Goal: Ask a question

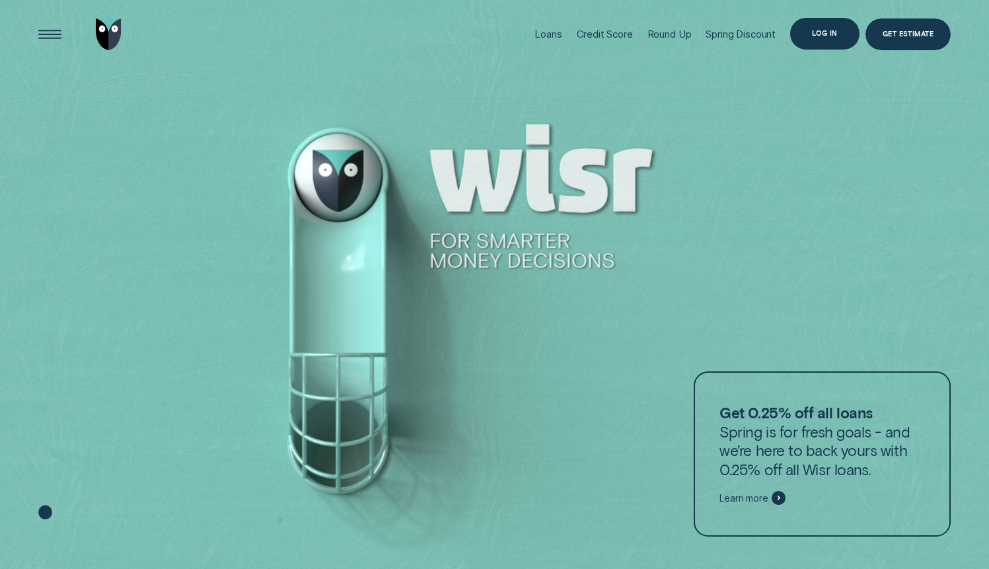
click at [814, 26] on div "Log in" at bounding box center [824, 33] width 69 height 31
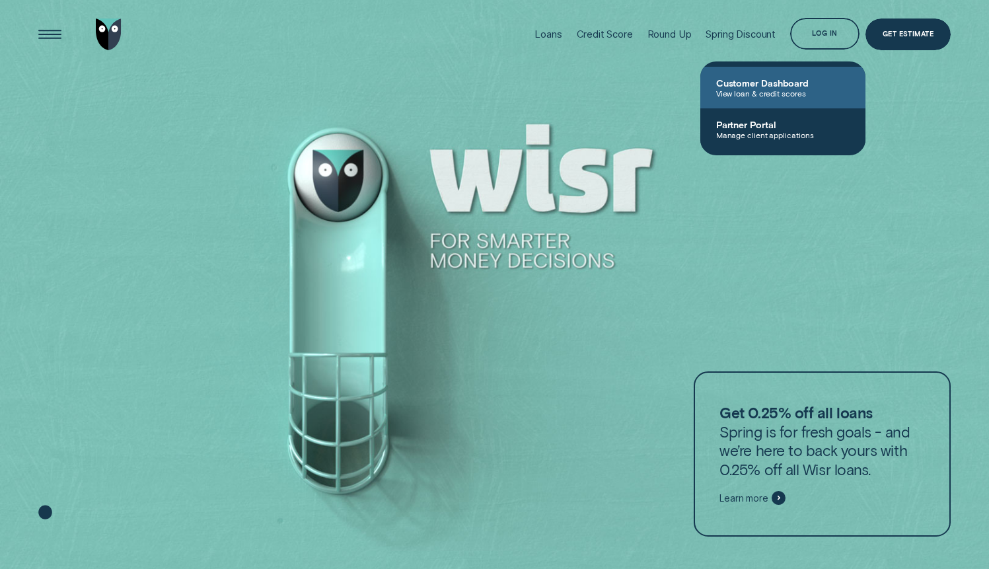
click at [779, 106] on link "Customer Dashboard View loan & credit scores" at bounding box center [783, 88] width 165 height 42
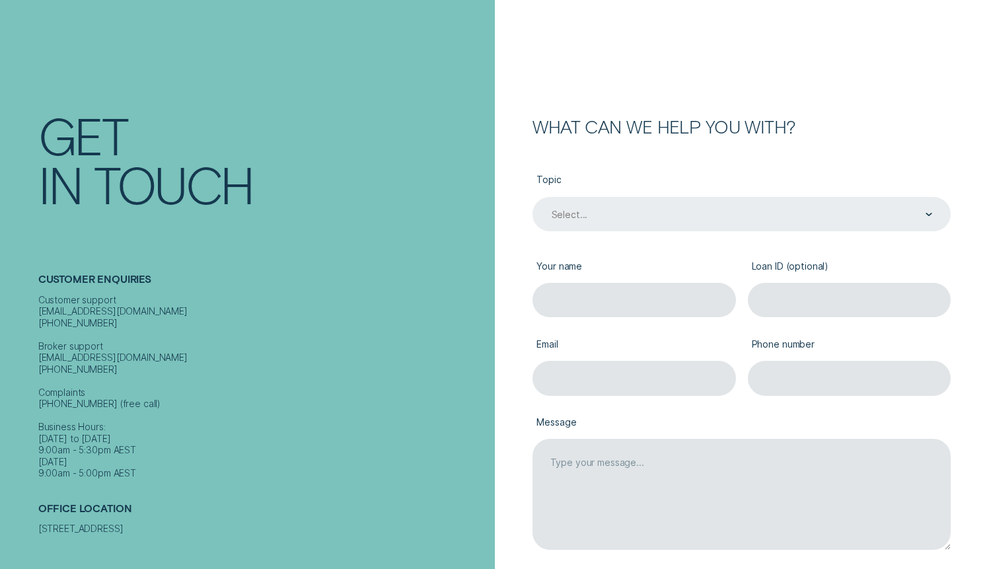
scroll to position [74, 0]
click at [655, 206] on div "Select..." at bounding box center [742, 213] width 418 height 35
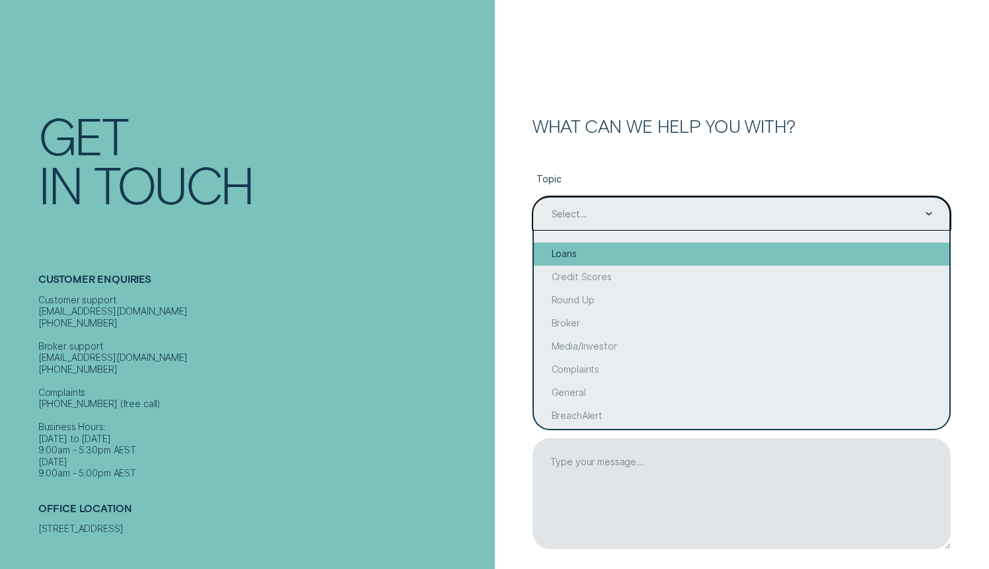
click at [608, 258] on div "Loans" at bounding box center [742, 254] width 416 height 23
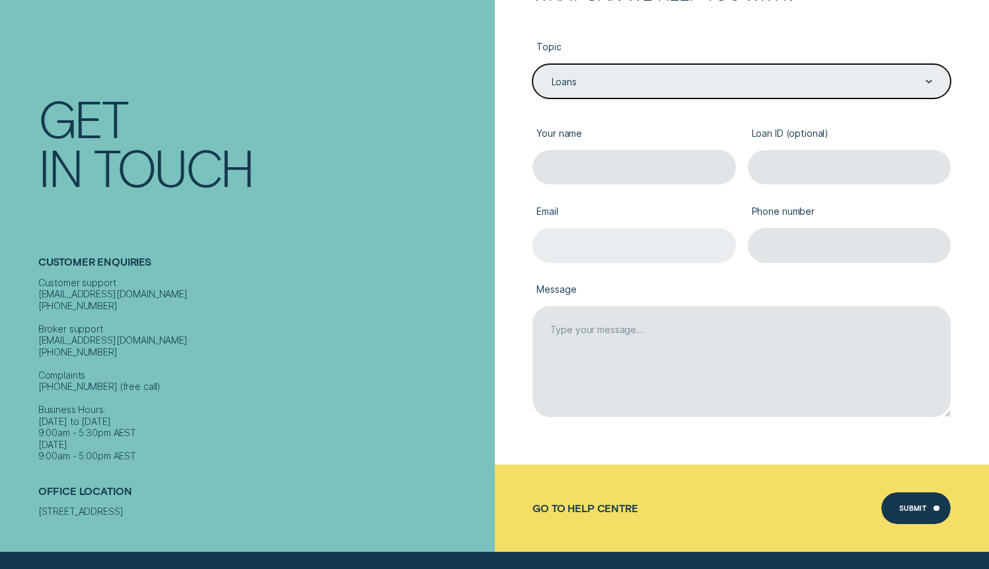
scroll to position [209, 0]
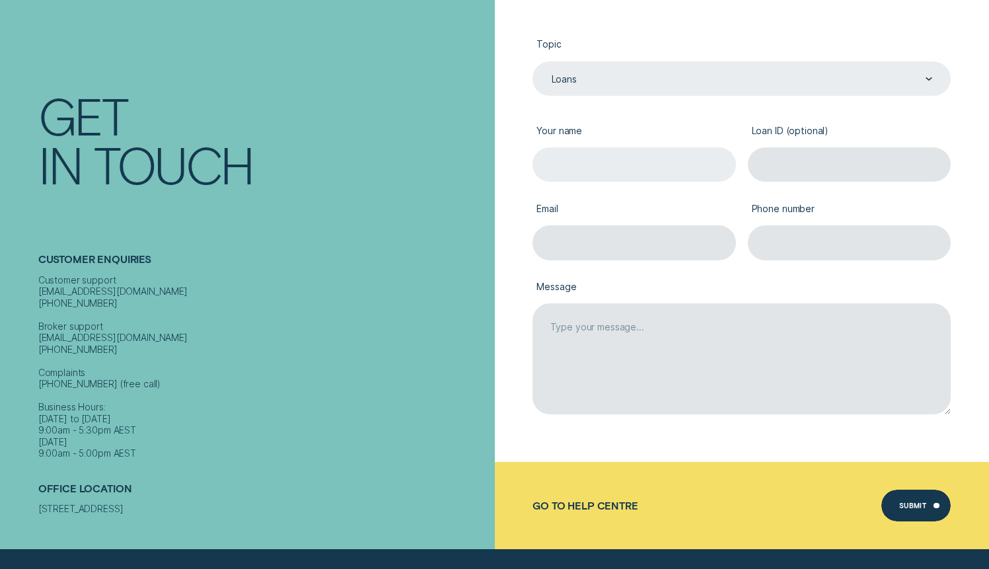
click at [594, 174] on input "Your name" at bounding box center [635, 164] width 204 height 35
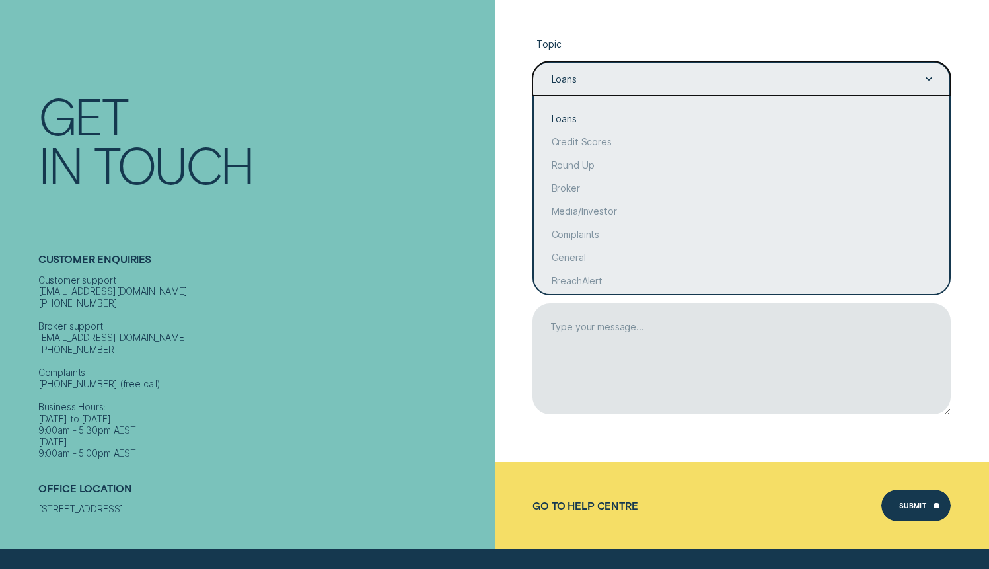
click at [605, 88] on div "Loans" at bounding box center [742, 78] width 418 height 35
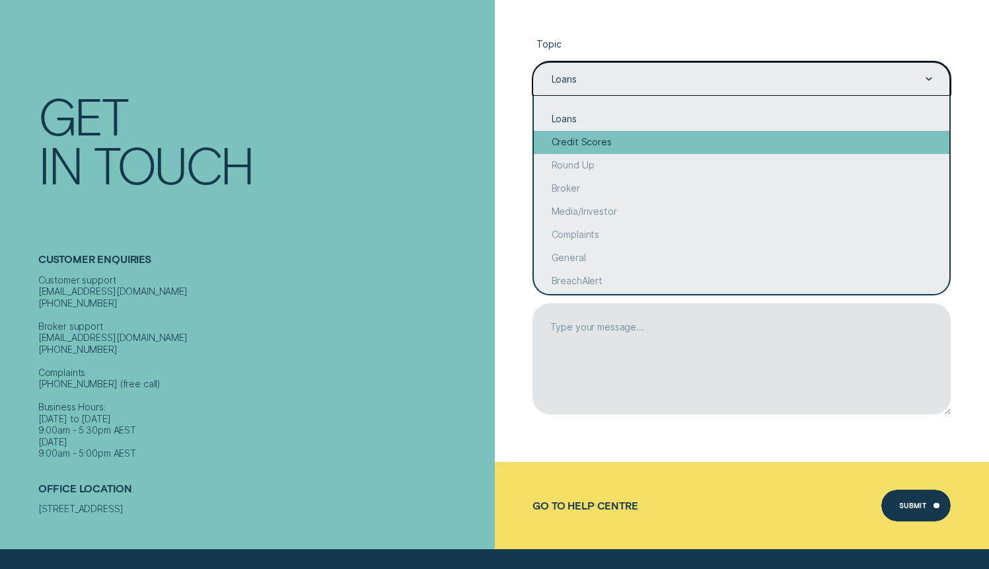
click at [596, 145] on div "Credit Scores" at bounding box center [742, 142] width 416 height 23
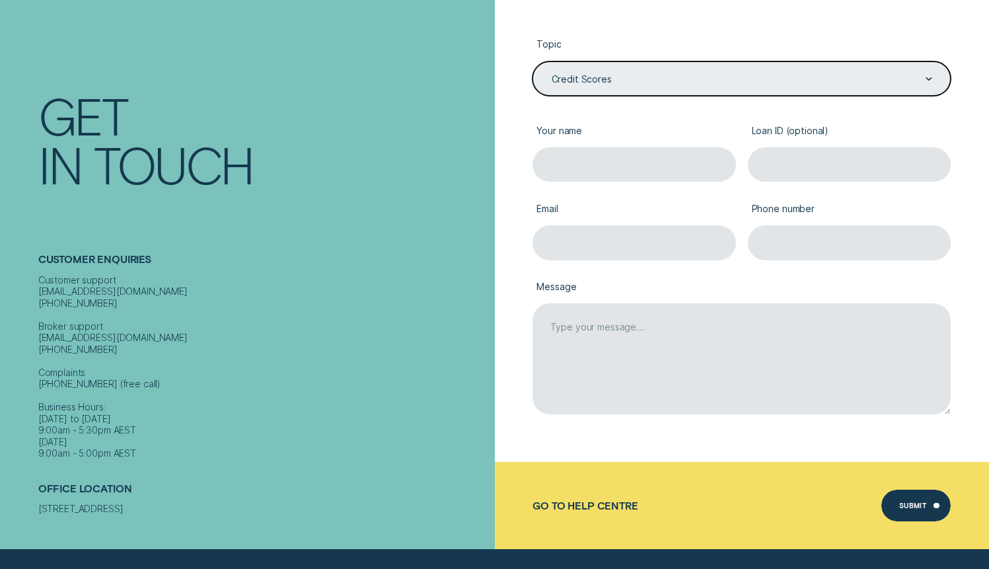
click at [611, 83] on div "Credit Scores" at bounding box center [742, 79] width 383 height 13
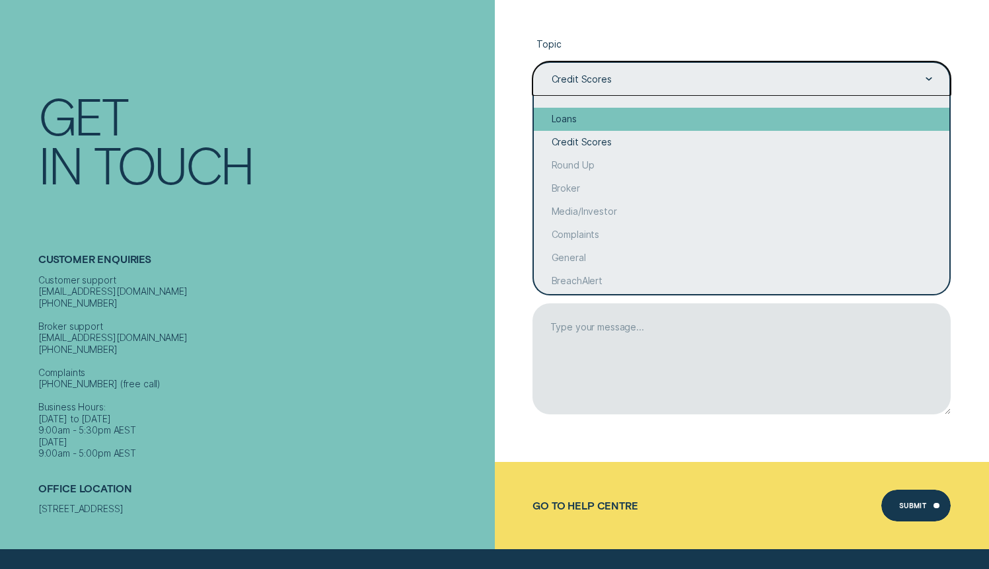
click at [601, 116] on div "Loans" at bounding box center [742, 119] width 416 height 23
type input "Loans"
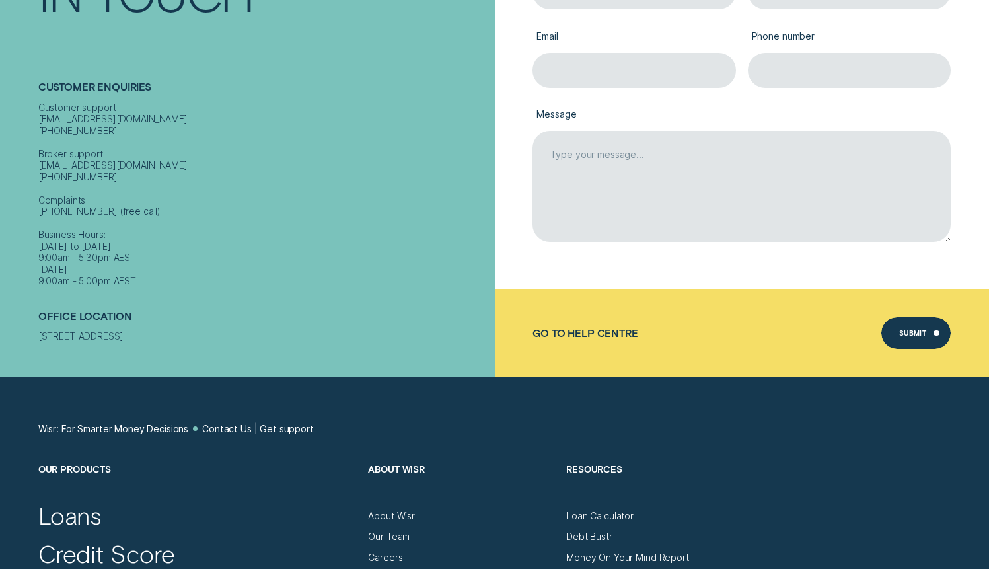
scroll to position [127, 0]
